Goal: Information Seeking & Learning: Learn about a topic

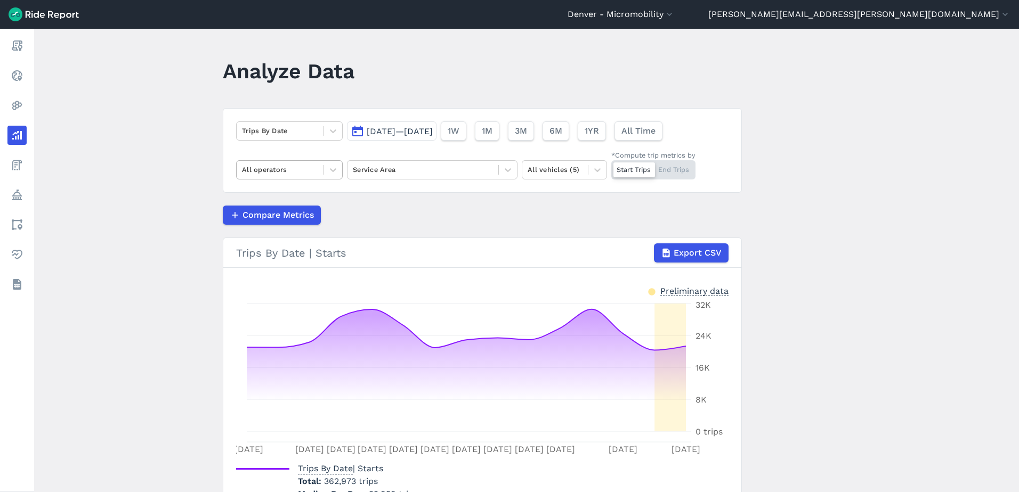
click at [303, 170] on div at bounding box center [280, 170] width 76 height 12
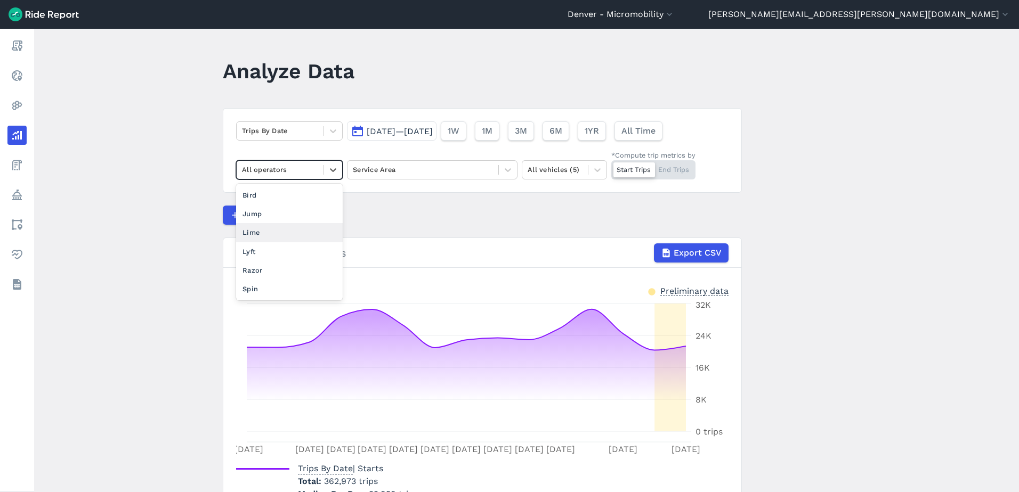
click at [280, 229] on div "Lime" at bounding box center [289, 232] width 107 height 19
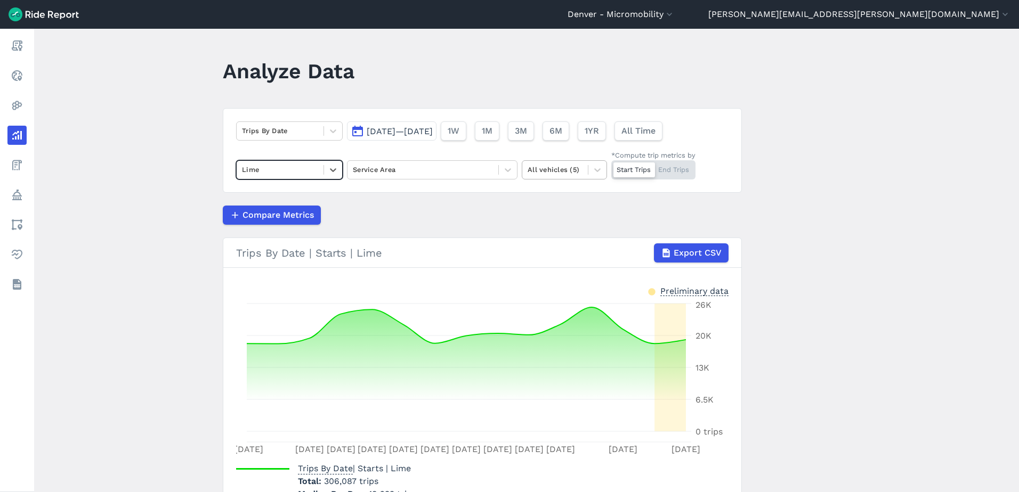
click at [566, 165] on div at bounding box center [554, 170] width 55 height 12
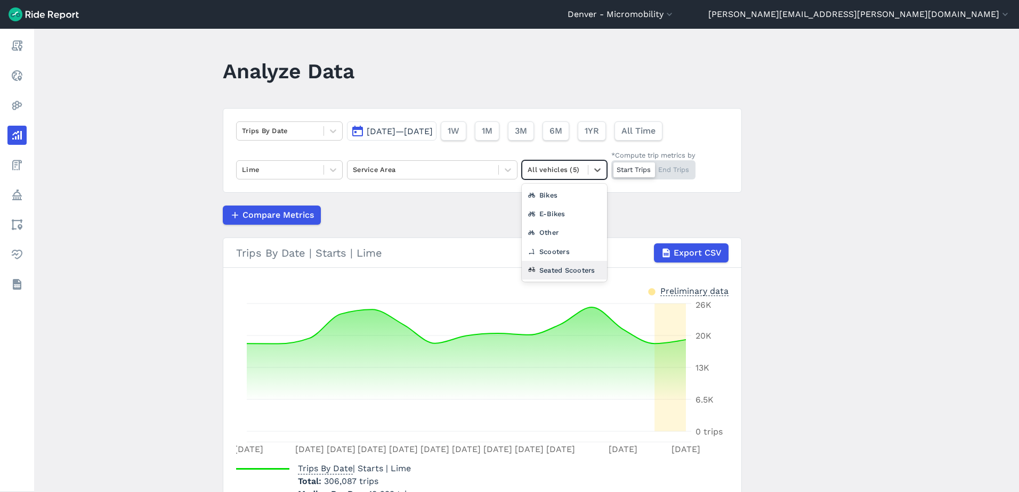
click at [566, 266] on div "Seated Scooters" at bounding box center [564, 270] width 85 height 19
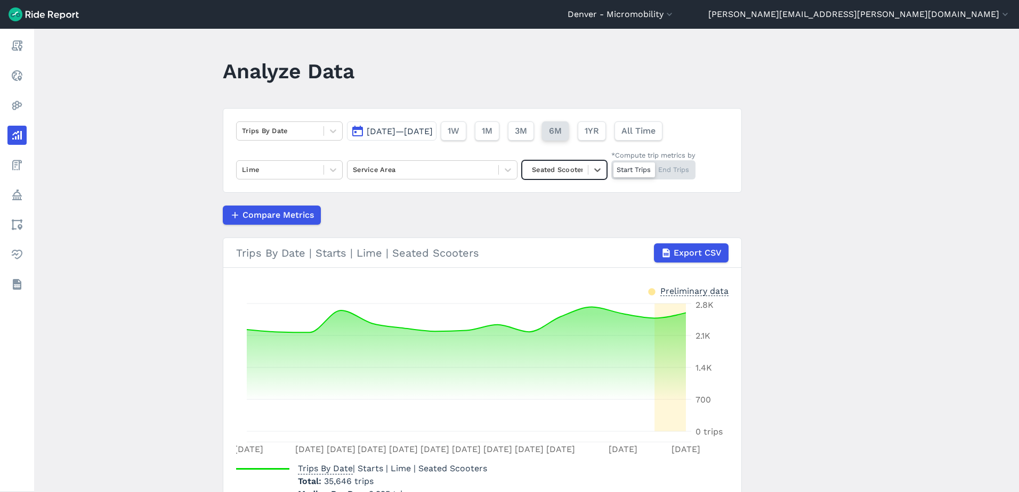
click at [562, 128] on span "6M" at bounding box center [555, 131] width 13 height 13
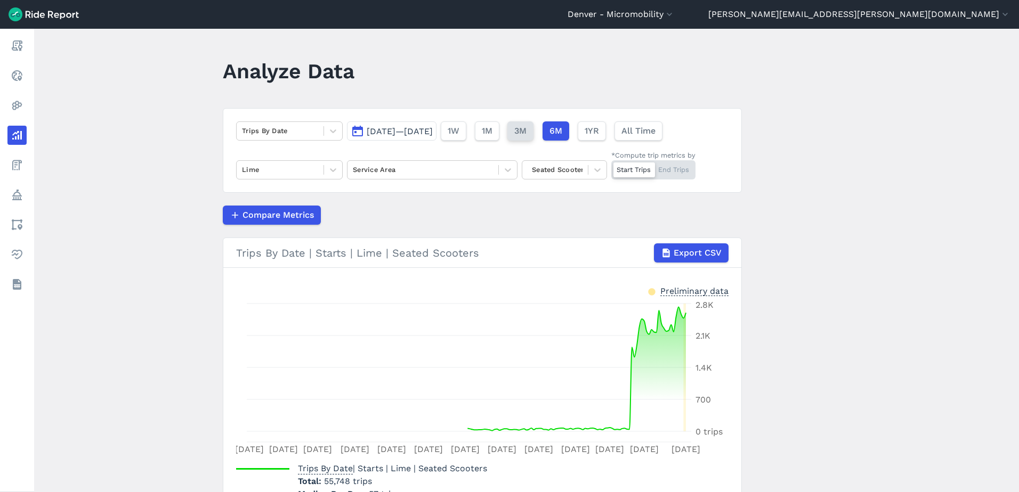
click at [526, 133] on span "3M" at bounding box center [520, 131] width 12 height 13
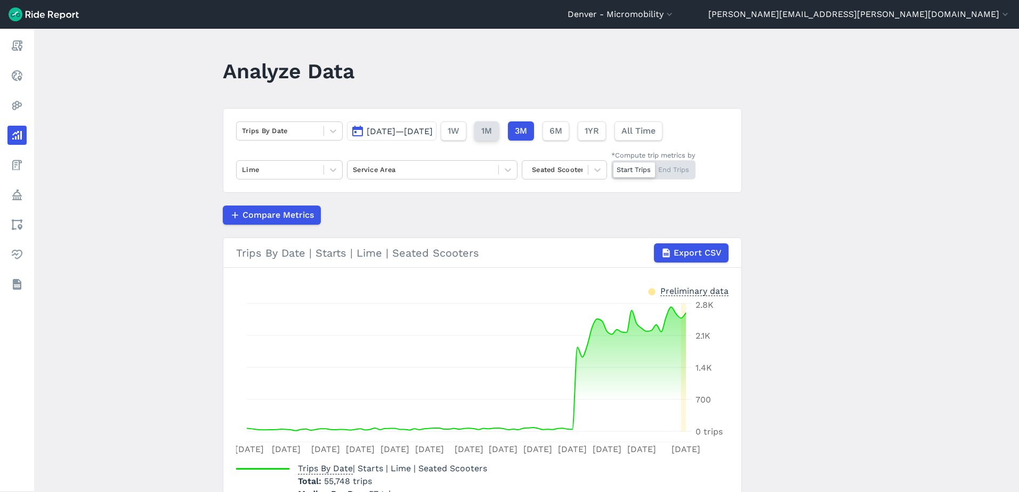
click at [492, 135] on span "1M" at bounding box center [486, 131] width 11 height 13
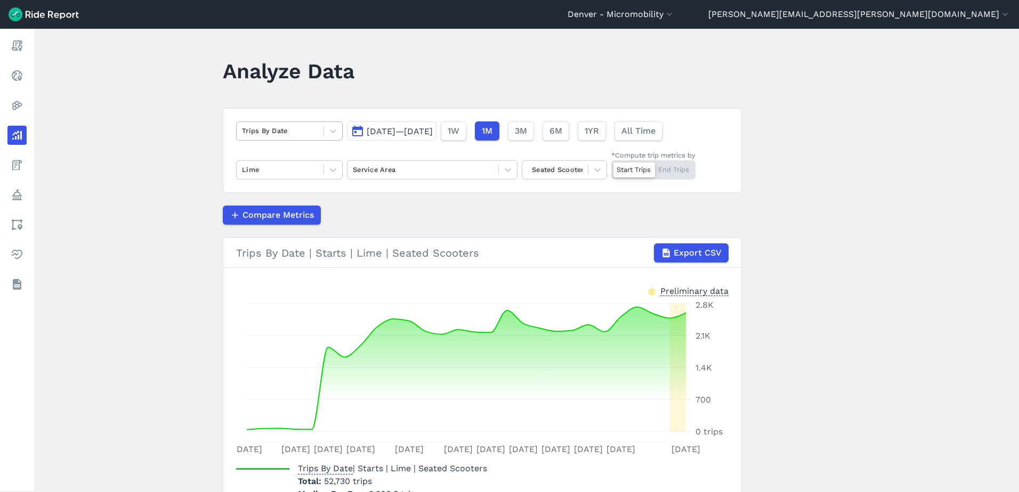
click at [273, 137] on div at bounding box center [280, 131] width 76 height 12
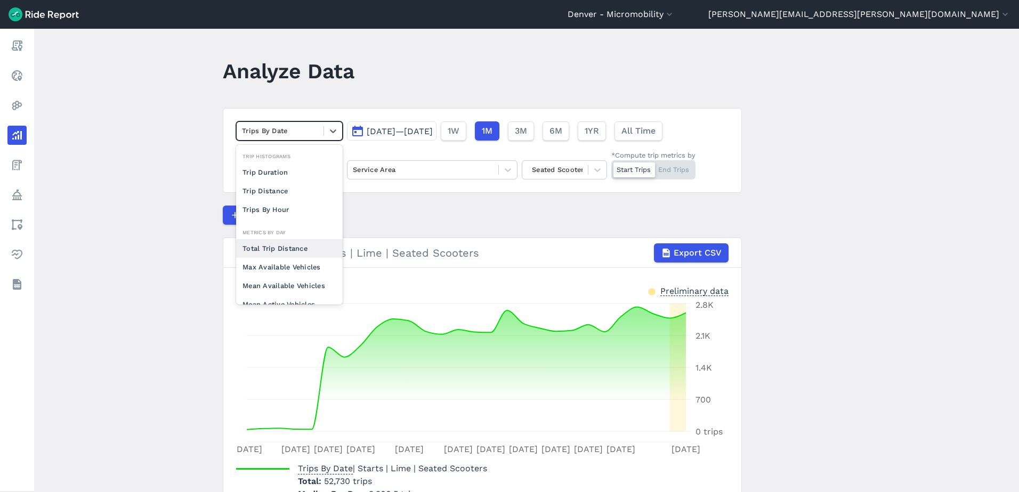
scroll to position [93, 0]
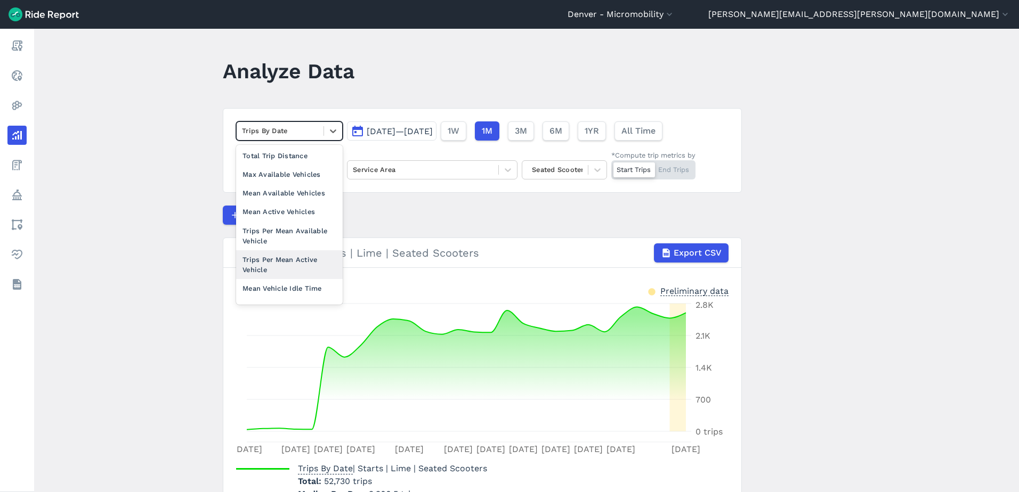
click at [291, 270] on div "Trips Per Mean Active Vehicle" at bounding box center [289, 264] width 107 height 29
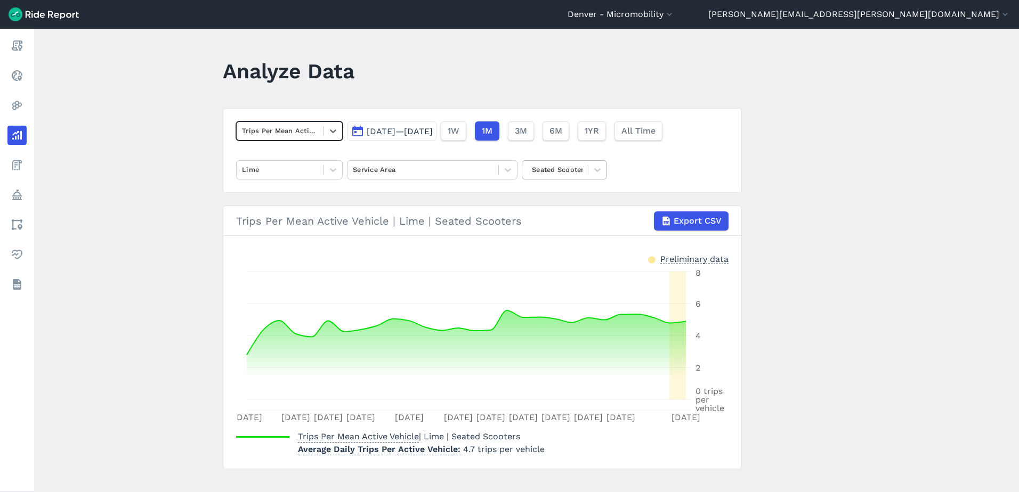
click at [568, 169] on div at bounding box center [554, 170] width 55 height 12
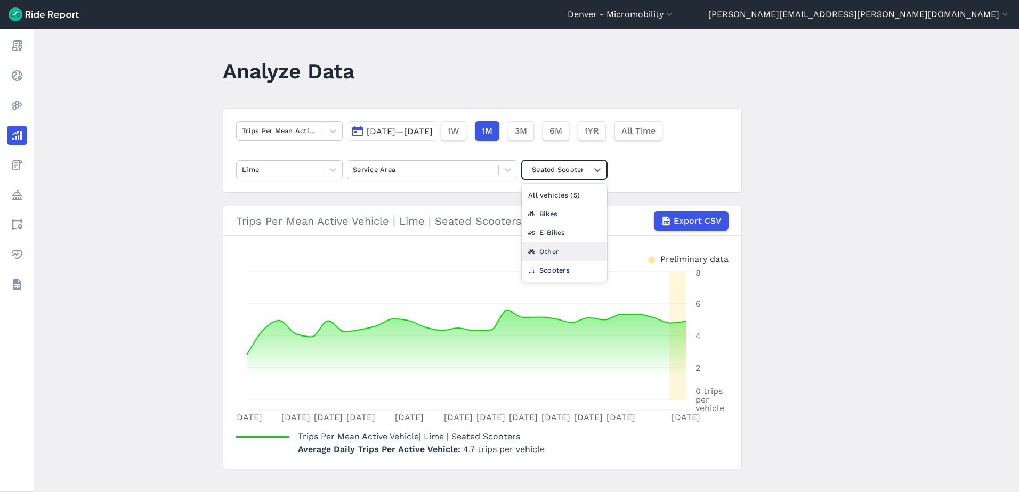
click at [555, 249] on div "Other" at bounding box center [564, 251] width 85 height 19
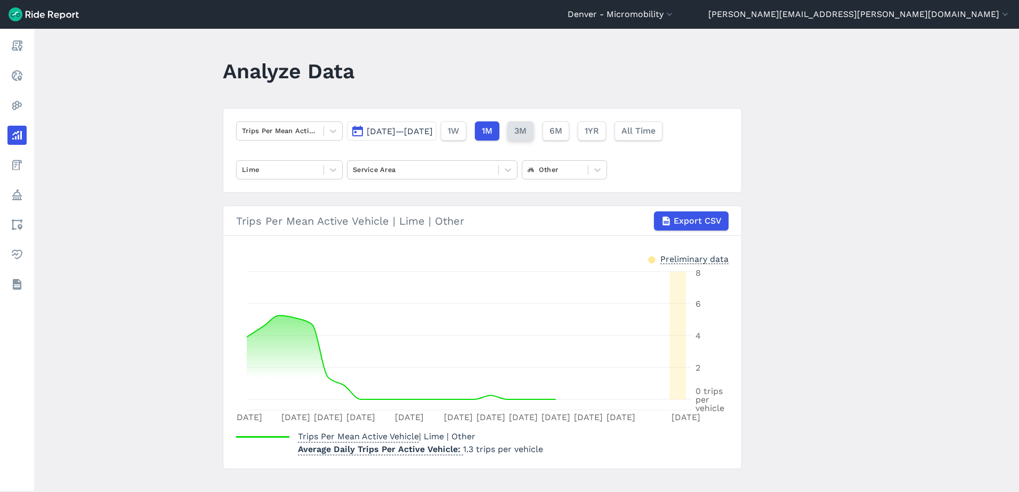
click at [526, 135] on span "3M" at bounding box center [520, 131] width 12 height 13
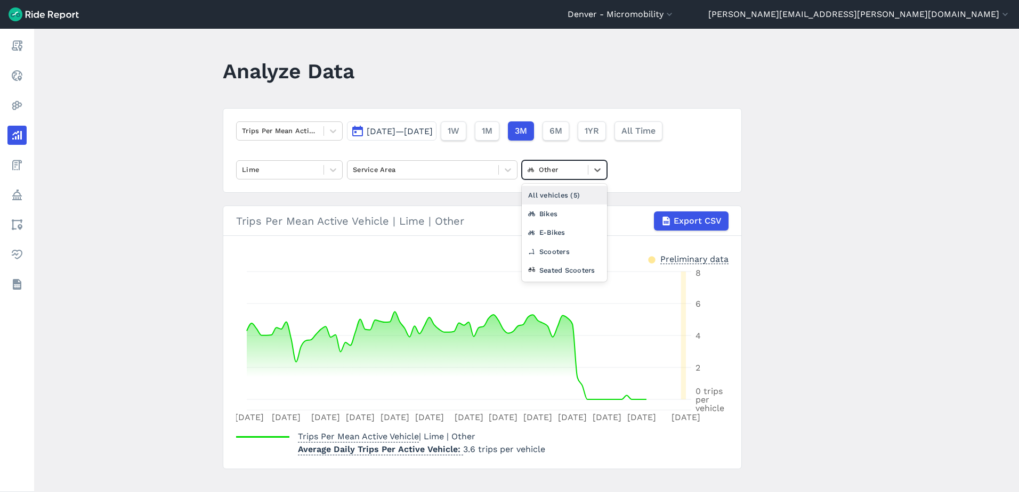
click at [559, 168] on div at bounding box center [554, 170] width 55 height 12
click at [561, 266] on div "Seated Scooters" at bounding box center [564, 270] width 85 height 19
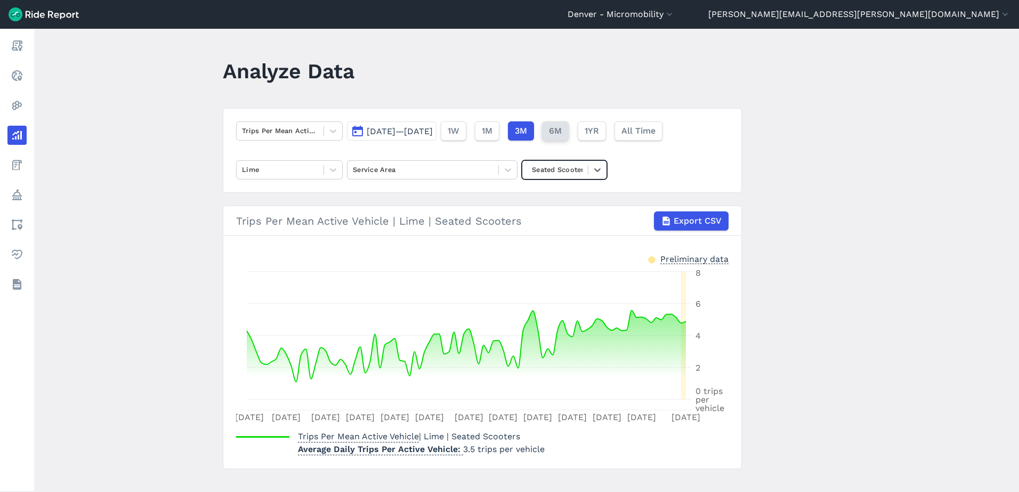
click at [562, 133] on span "6M" at bounding box center [555, 131] width 13 height 13
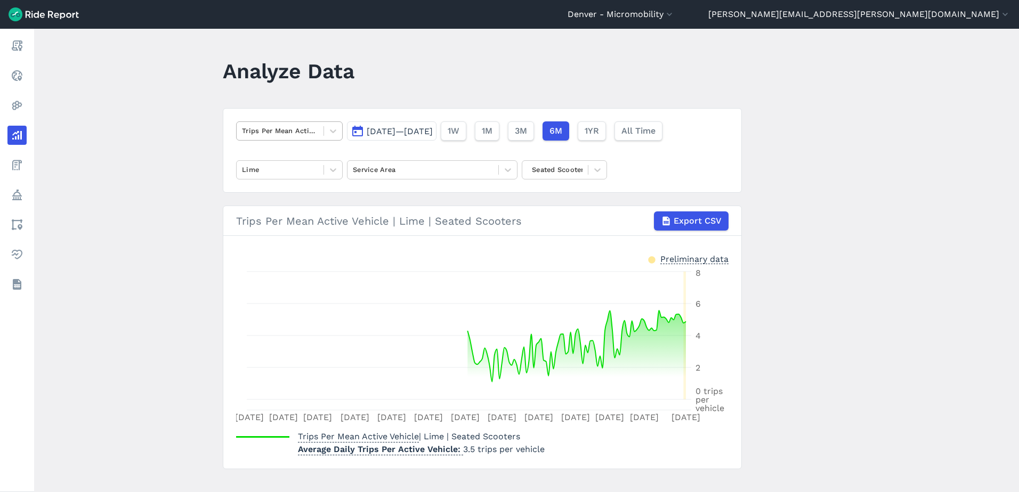
click at [286, 132] on div at bounding box center [280, 131] width 76 height 12
drag, startPoint x: 150, startPoint y: 139, endPoint x: 72, endPoint y: 140, distance: 77.3
click at [149, 139] on main "Analyze Data Trips Per Mean Active Vehicle [DATE]—[DATE] 1W 1M 3M 6M 1YR All Ti…" at bounding box center [526, 261] width 985 height 464
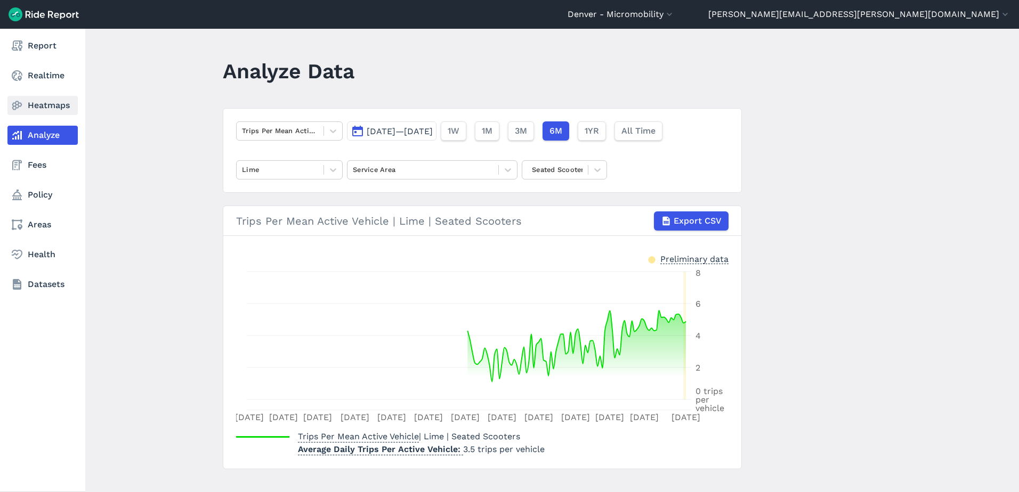
click at [40, 102] on link "Heatmaps" at bounding box center [42, 105] width 70 height 19
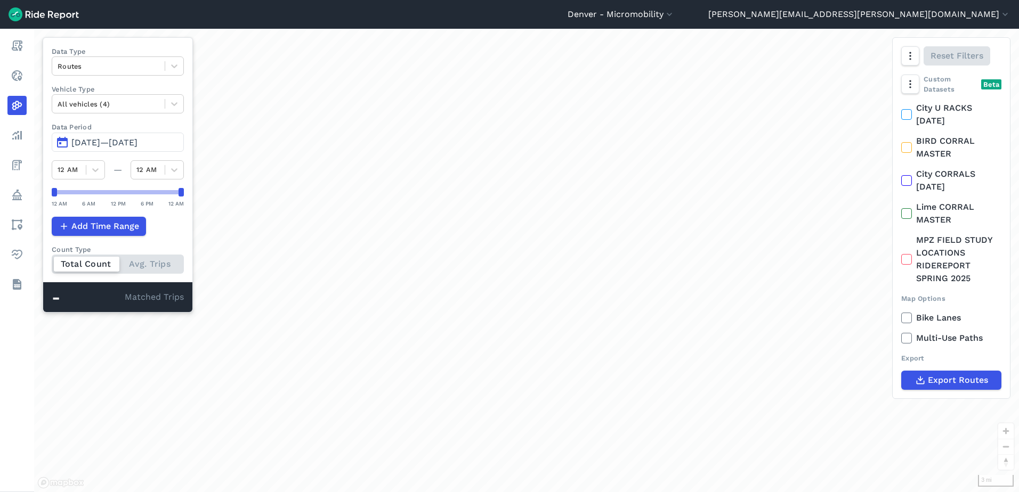
click at [104, 139] on span "[DATE]—[DATE]" at bounding box center [104, 142] width 66 height 10
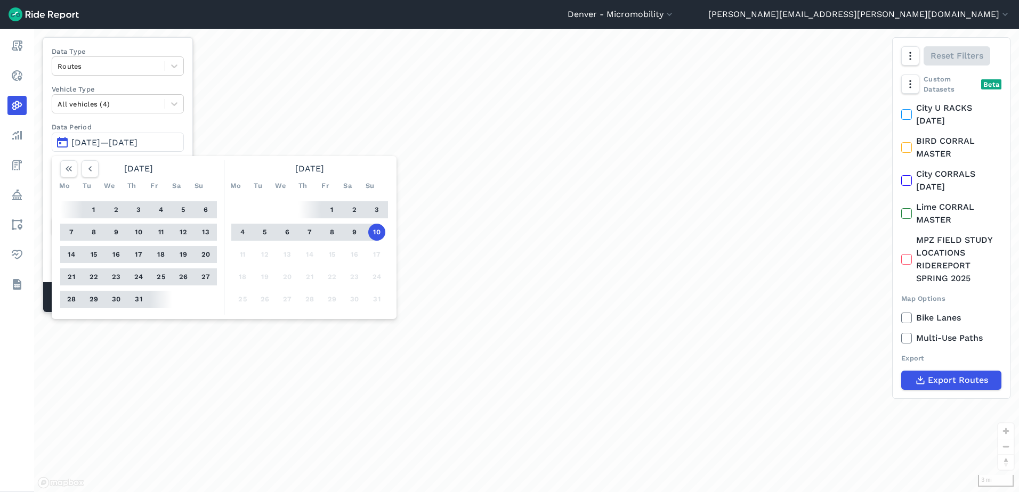
click at [240, 235] on button "4" at bounding box center [242, 232] width 17 height 17
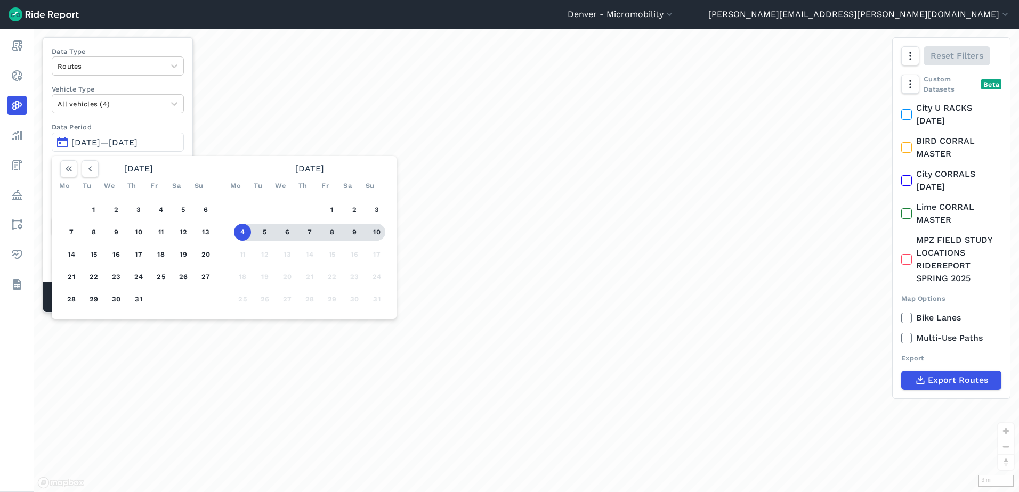
click at [379, 231] on button "10" at bounding box center [376, 232] width 17 height 17
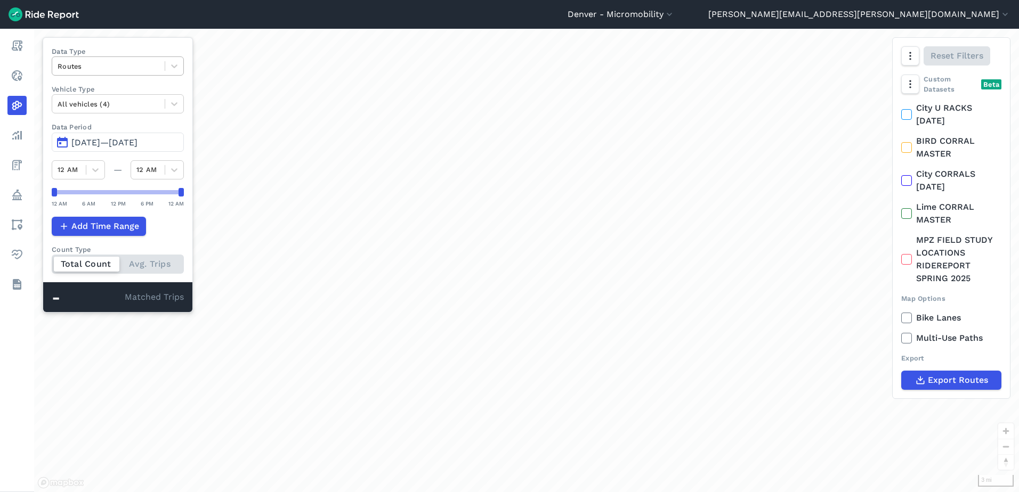
click at [120, 70] on div at bounding box center [109, 66] width 102 height 12
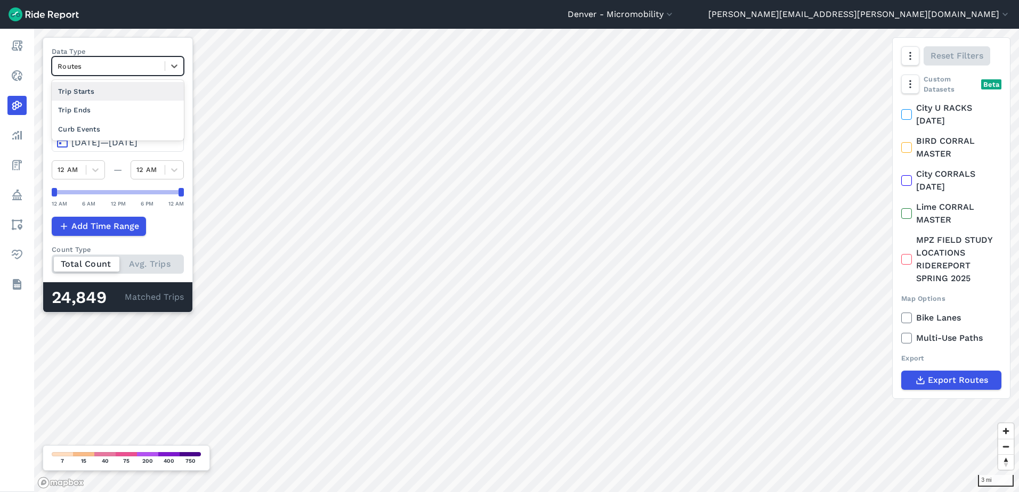
click at [115, 90] on div "Trip Starts" at bounding box center [118, 91] width 132 height 19
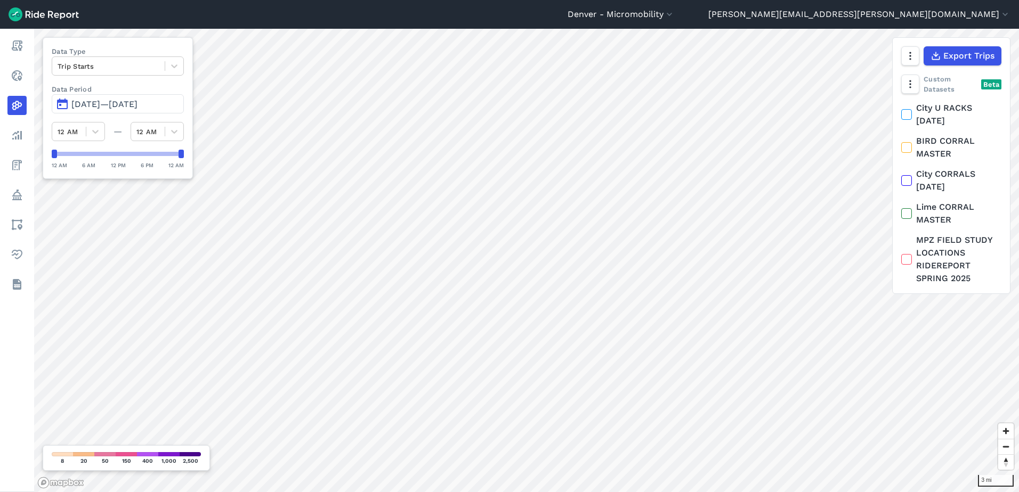
drag, startPoint x: 166, startPoint y: 156, endPoint x: 137, endPoint y: 156, distance: 28.8
click at [137, 156] on div "Data Type Trip Starts Data Period Aug 4, 2025—[DATE] 12 AM — 12 AM 12 AM 6 AM 1…" at bounding box center [118, 108] width 150 height 142
click at [138, 156] on div at bounding box center [117, 154] width 127 height 4
drag, startPoint x: 178, startPoint y: 151, endPoint x: 103, endPoint y: 155, distance: 75.7
click at [103, 155] on div at bounding box center [101, 154] width 5 height 9
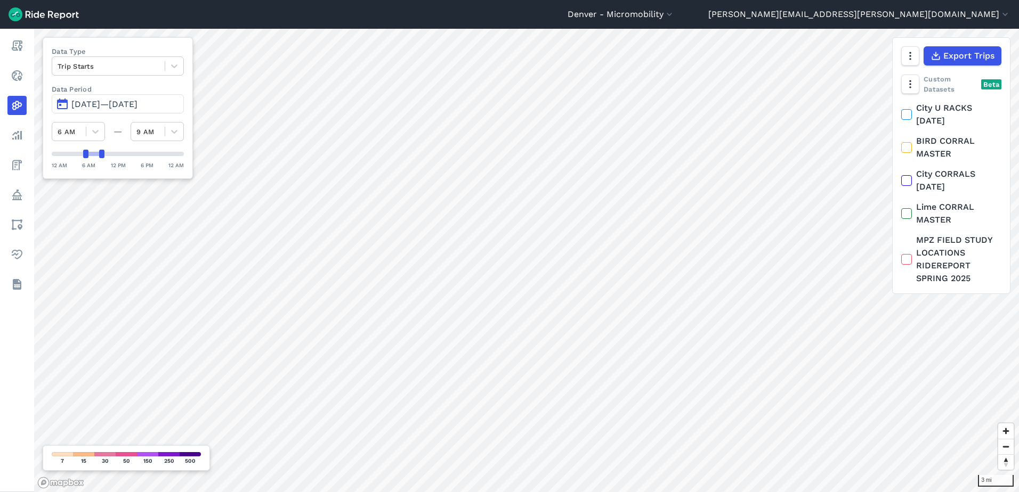
drag, startPoint x: 55, startPoint y: 155, endPoint x: 84, endPoint y: 155, distance: 28.2
click at [84, 155] on div at bounding box center [85, 154] width 5 height 9
click at [137, 107] on span "[DATE]—[DATE]" at bounding box center [104, 104] width 66 height 10
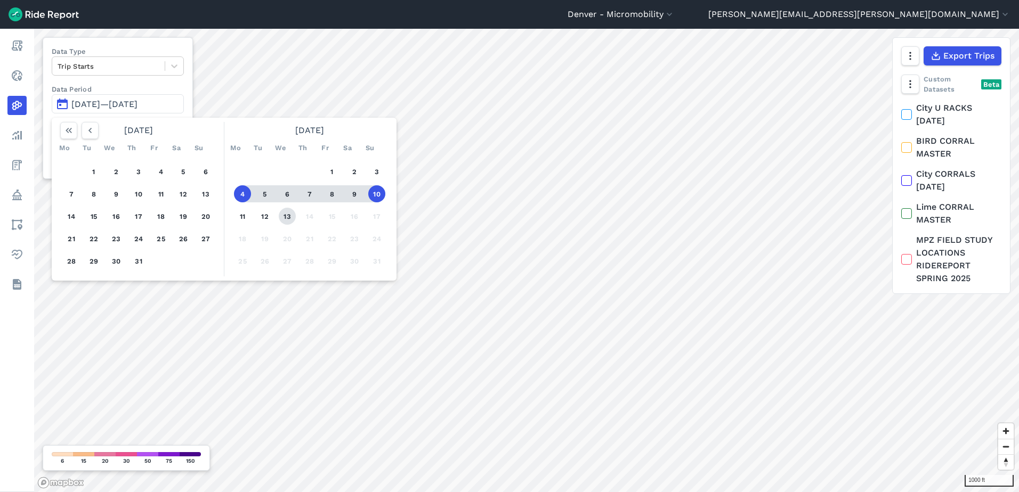
click at [283, 212] on button "13" at bounding box center [287, 216] width 17 height 17
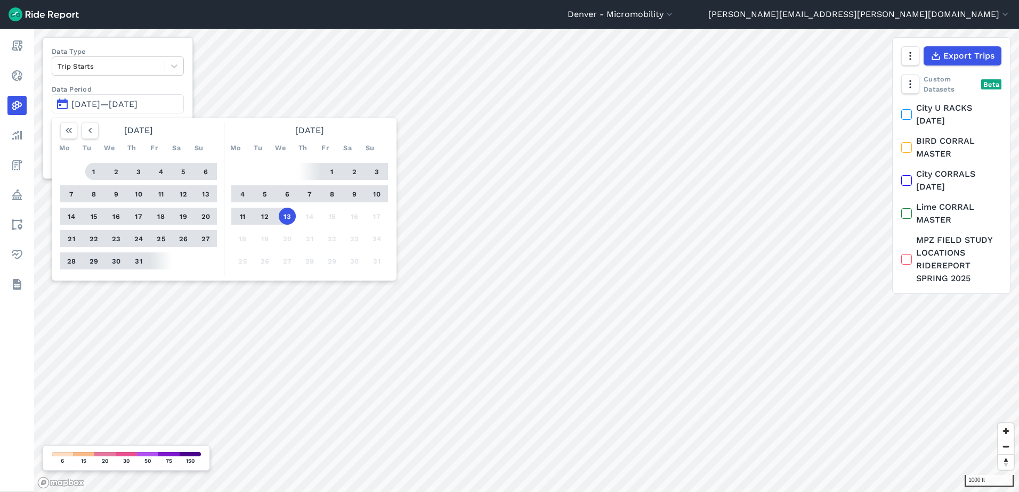
click at [98, 174] on button "1" at bounding box center [93, 171] width 17 height 17
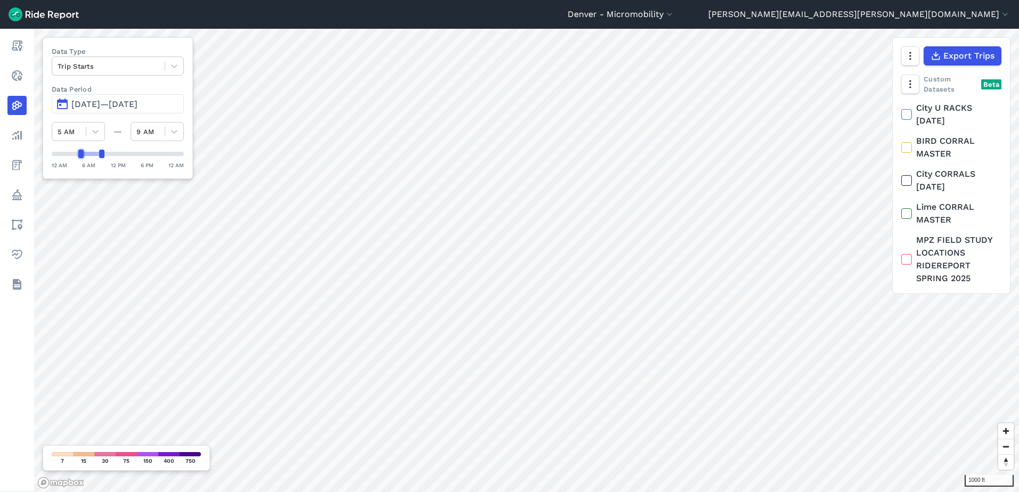
drag, startPoint x: 86, startPoint y: 155, endPoint x: 79, endPoint y: 156, distance: 7.5
click at [79, 156] on div at bounding box center [80, 154] width 5 height 9
